Goal: Task Accomplishment & Management: Manage account settings

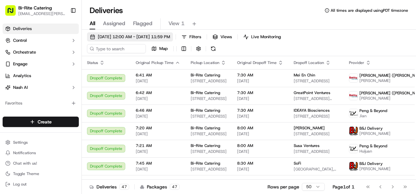
click at [128, 39] on span "[DATE] 12:00 AM - [DATE] 11:59 PM" at bounding box center [134, 37] width 72 height 6
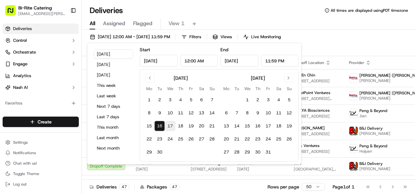
click at [173, 131] on button "17" at bounding box center [170, 126] width 10 height 10
type input "[DATE]"
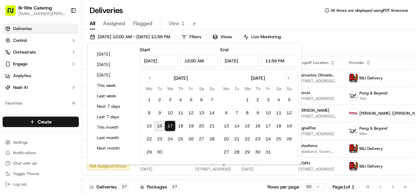
click at [238, 15] on div "Deliveries All times are displayed using PDT timezone" at bounding box center [249, 10] width 334 height 10
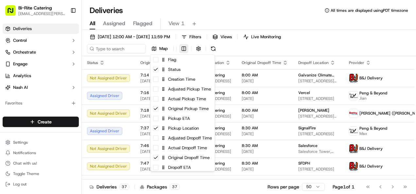
click at [187, 52] on html "Bi-Rite Catering [EMAIL_ADDRESS][PERSON_NAME][DOMAIN_NAME] Toggle Sidebar Deliv…" at bounding box center [208, 97] width 416 height 194
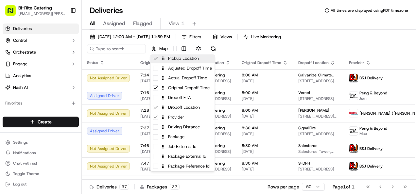
scroll to position [71, 0]
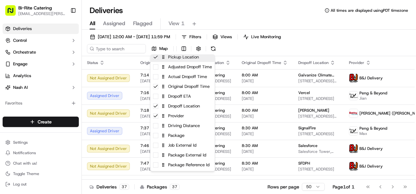
click at [156, 155] on span at bounding box center [155, 155] width 5 height 5
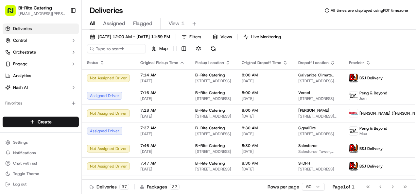
click at [303, 17] on html "Bi-Rite Catering [EMAIL_ADDRESS][PERSON_NAME][DOMAIN_NAME] Toggle Sidebar Deliv…" at bounding box center [208, 97] width 416 height 194
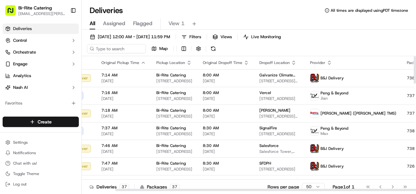
scroll to position [0, 37]
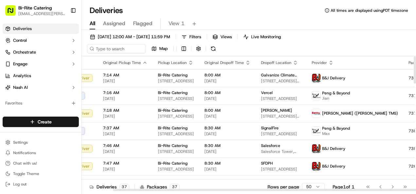
drag, startPoint x: 276, startPoint y: 189, endPoint x: 307, endPoint y: 193, distance: 31.0
click at [307, 191] on div at bounding box center [278, 190] width 331 height 2
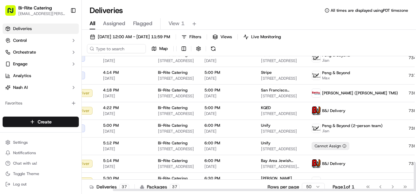
scroll to position [531, 37]
